Goal: Task Accomplishment & Management: Use online tool/utility

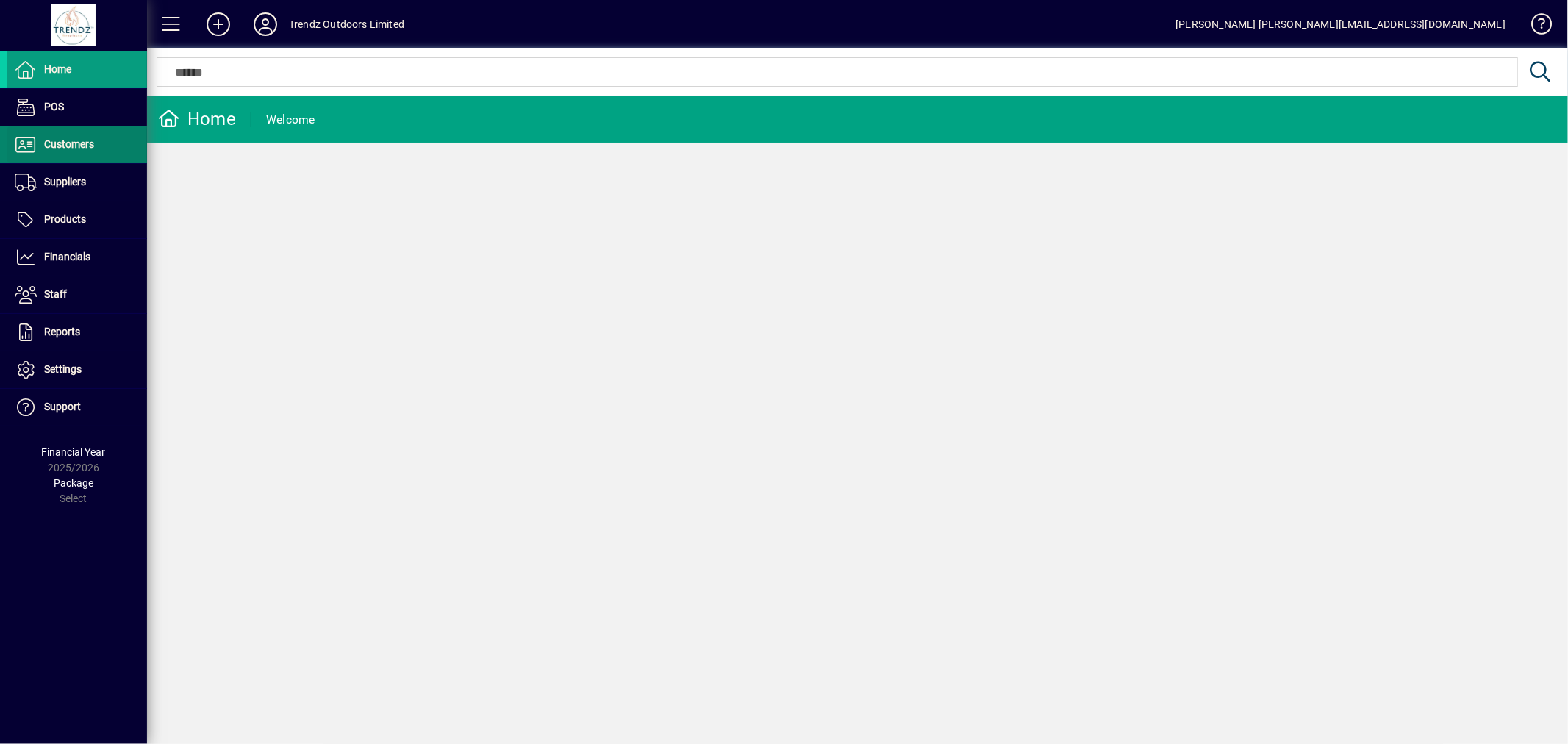
click at [88, 156] on span at bounding box center [77, 145] width 140 height 35
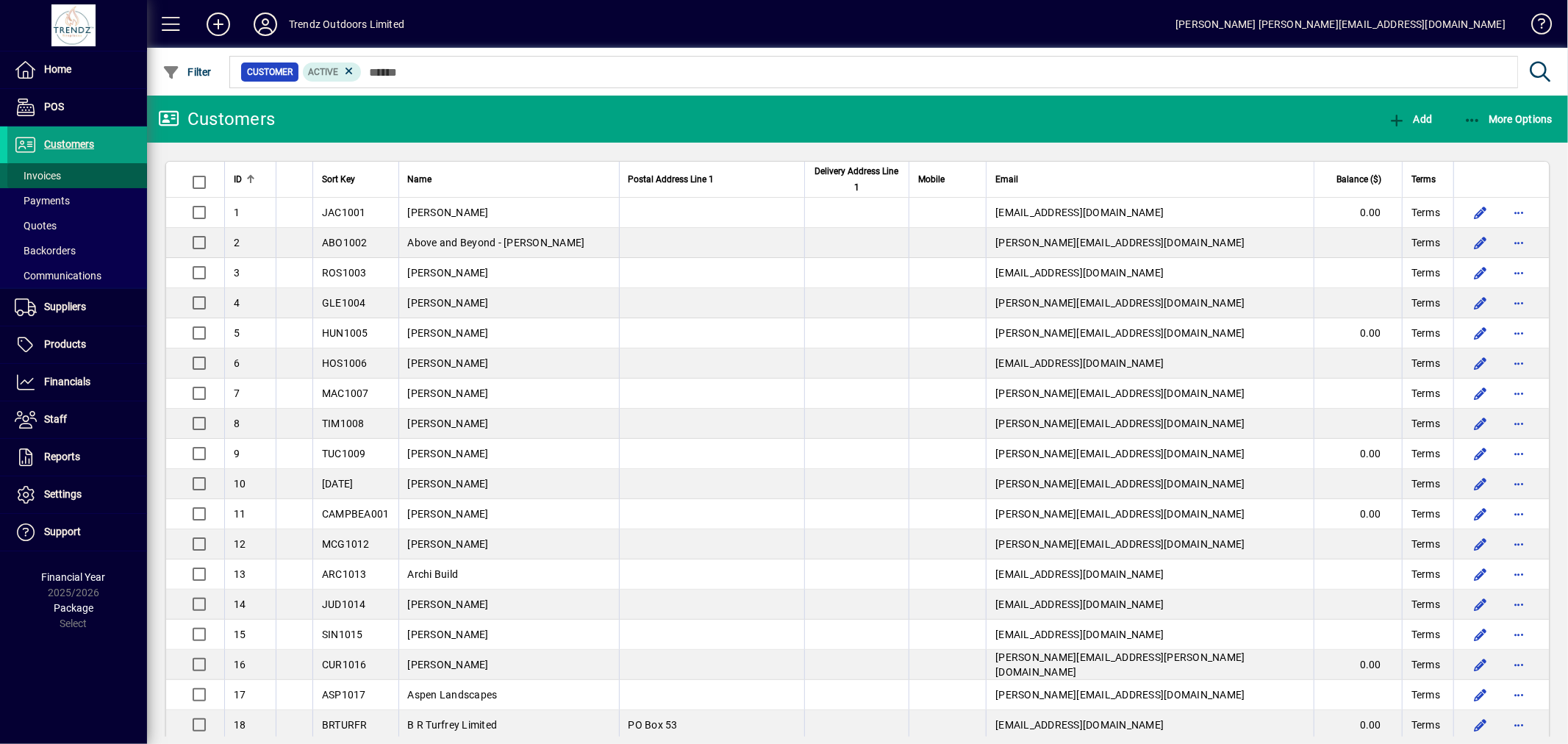
click at [41, 182] on span "Invoices" at bounding box center [35, 176] width 54 height 15
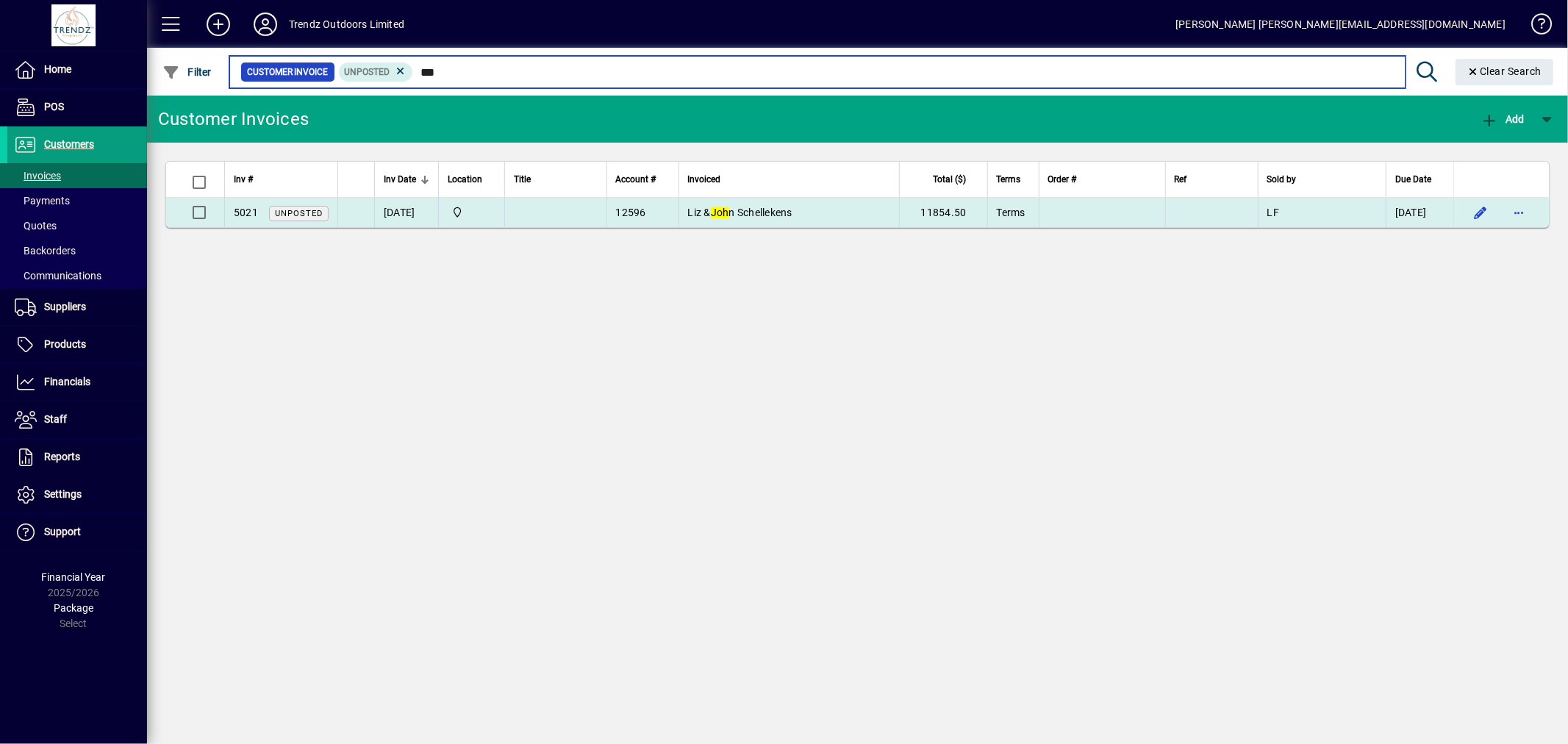
type input "***"
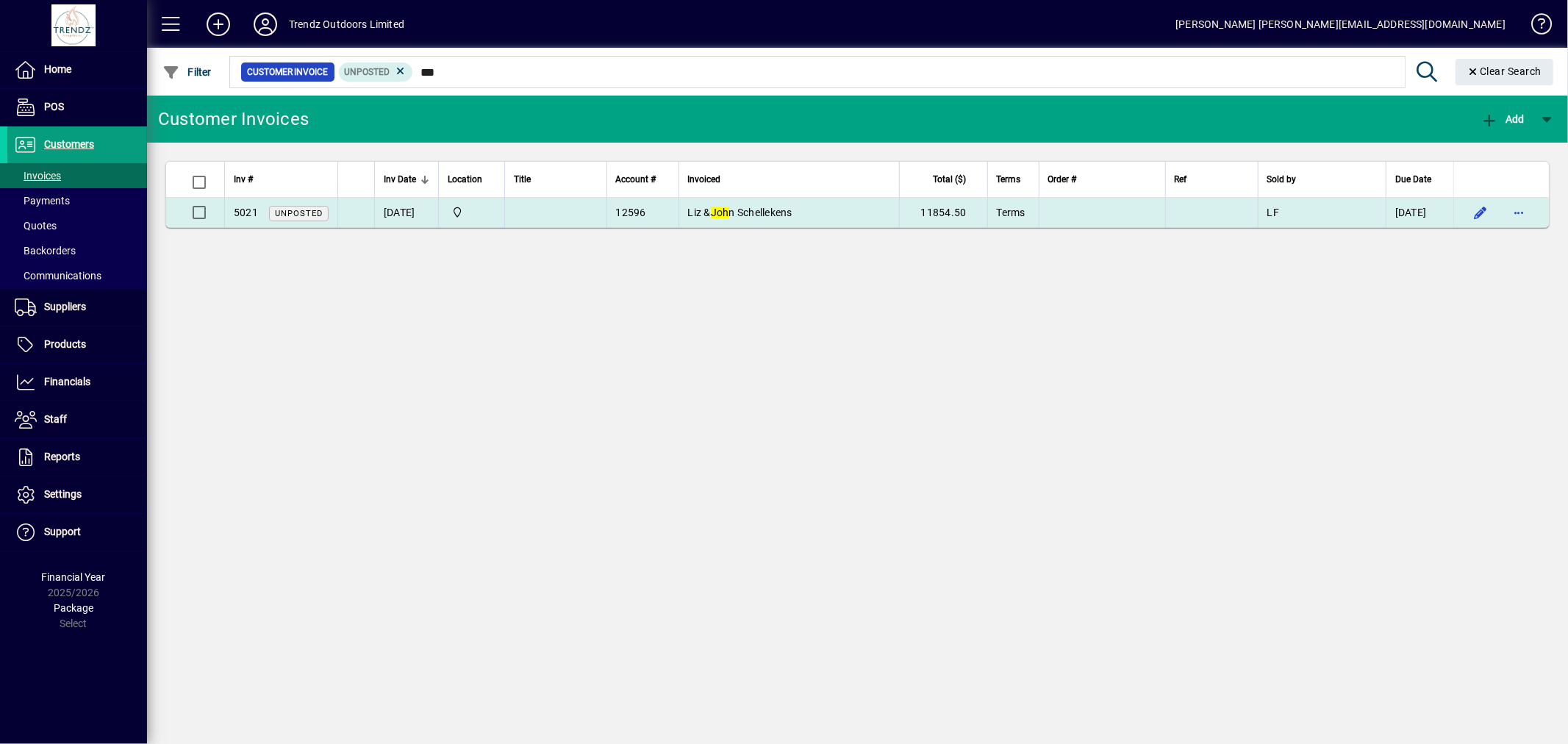
click at [750, 218] on span "[PERSON_NAME] & [PERSON_NAME]" at bounding box center [740, 212] width 104 height 12
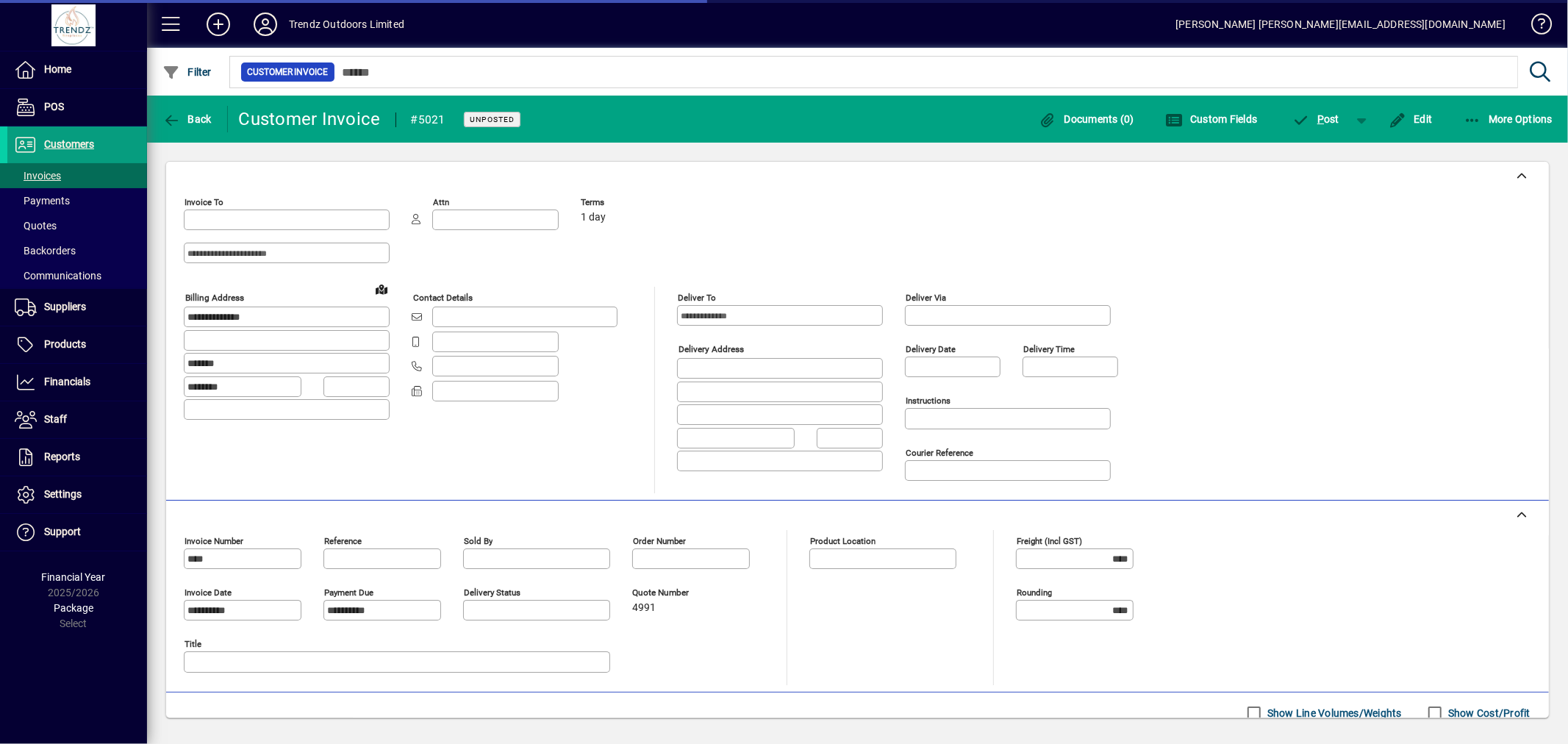
type input "**********"
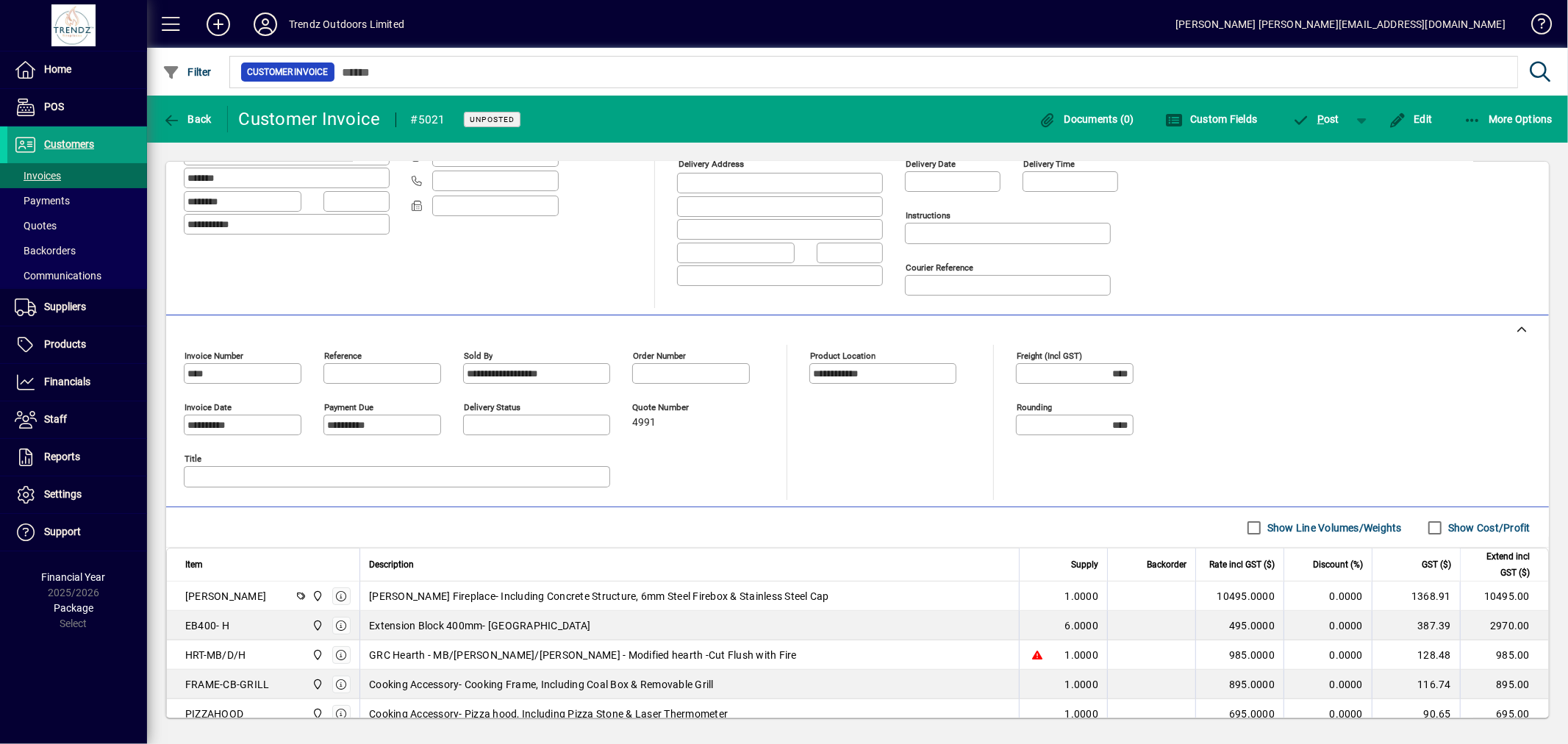
scroll to position [403, 0]
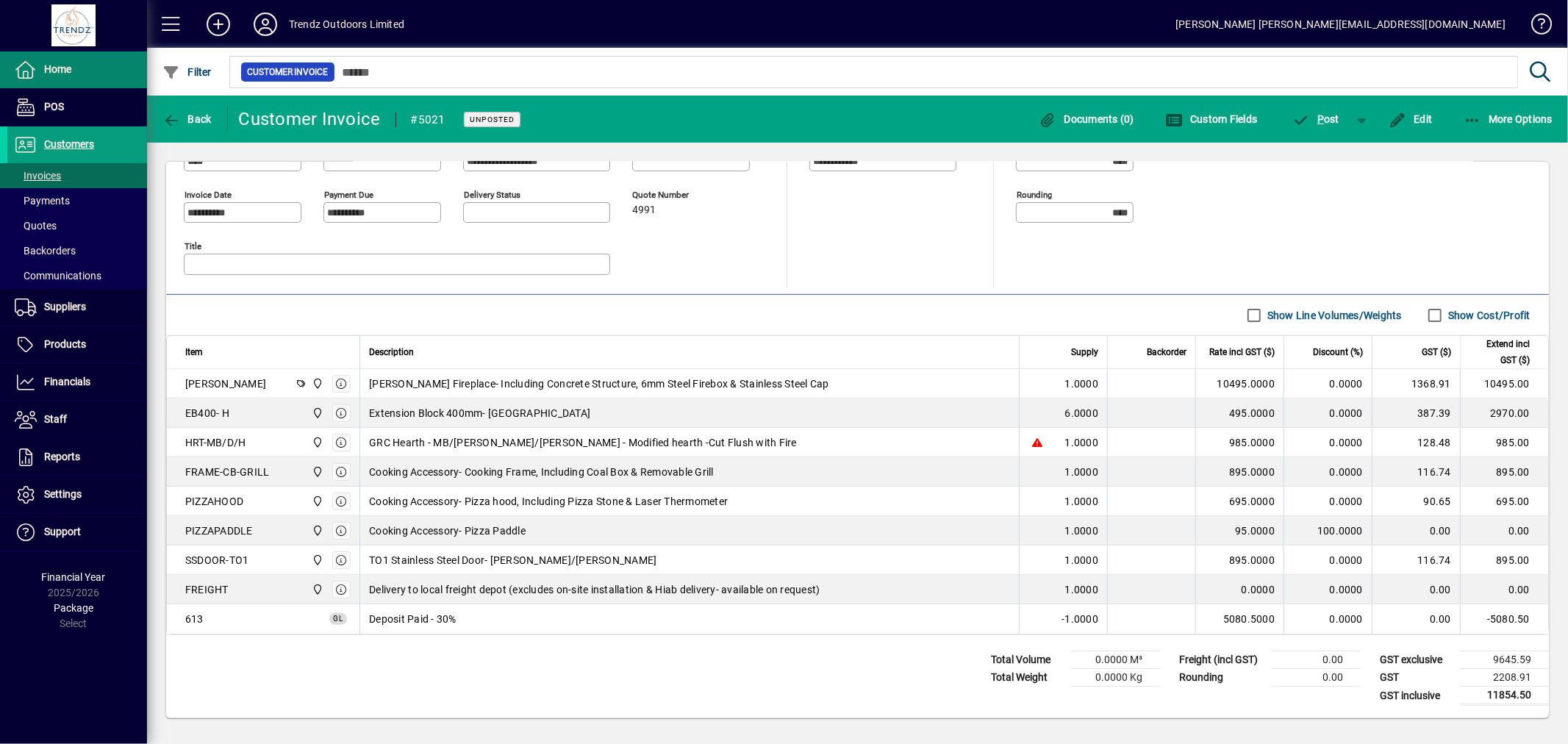
click at [61, 88] on li "Home" at bounding box center [74, 70] width 147 height 38
click at [75, 81] on span at bounding box center [77, 70] width 140 height 35
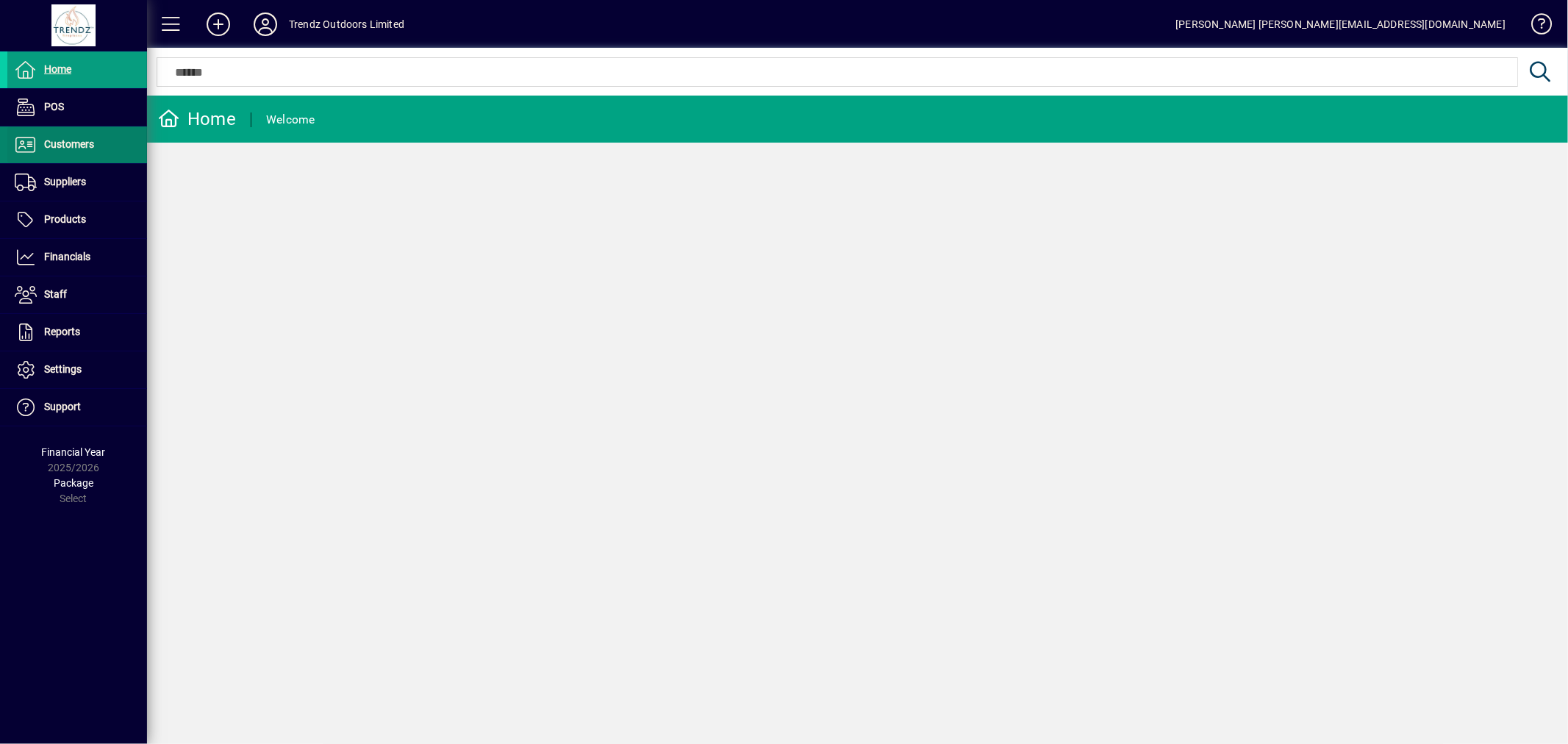
click at [68, 144] on span "Customers" at bounding box center [68, 143] width 50 height 12
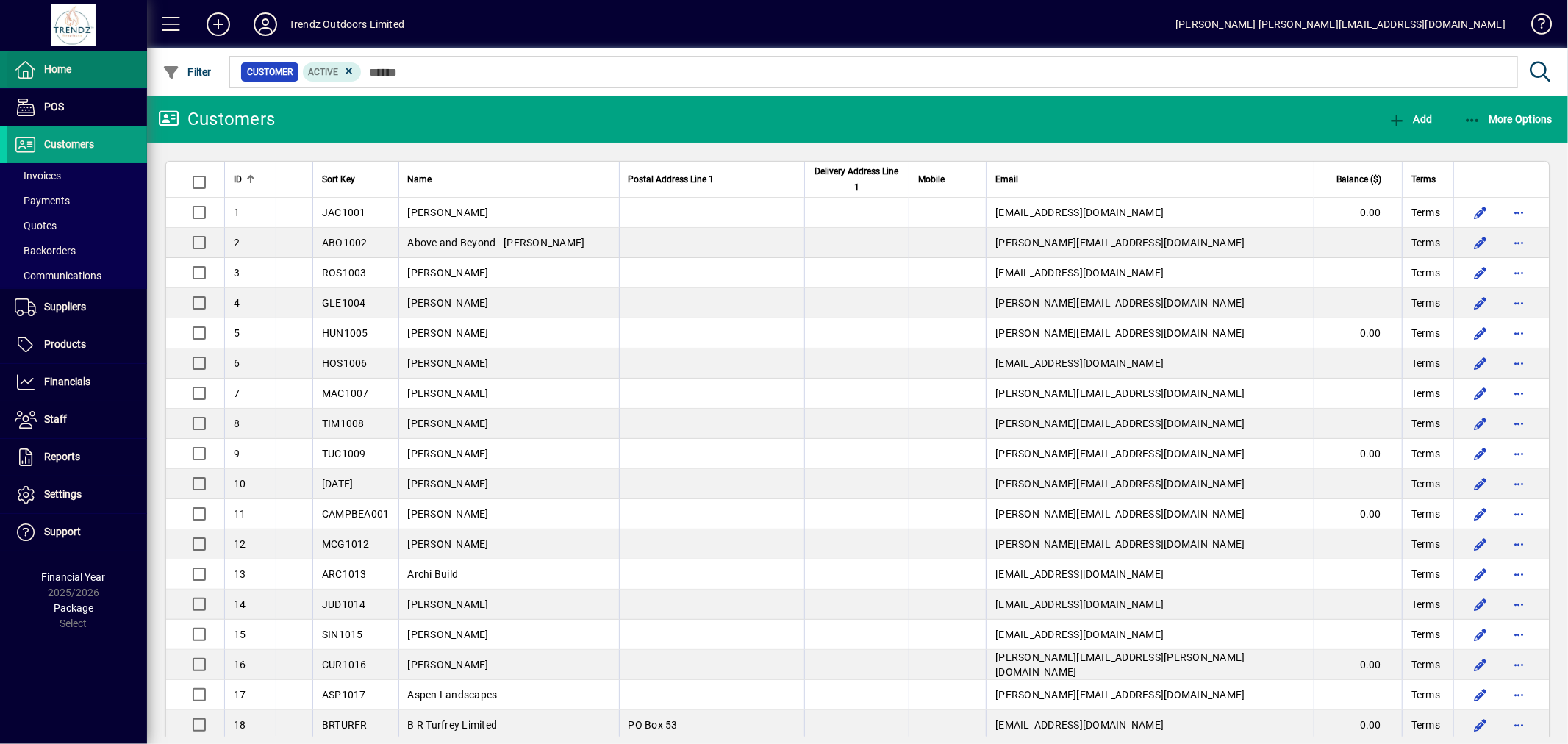
drag, startPoint x: 84, startPoint y: 105, endPoint x: 83, endPoint y: 81, distance: 24.0
click at [88, 77] on span at bounding box center [77, 70] width 140 height 35
